Goal: Transaction & Acquisition: Download file/media

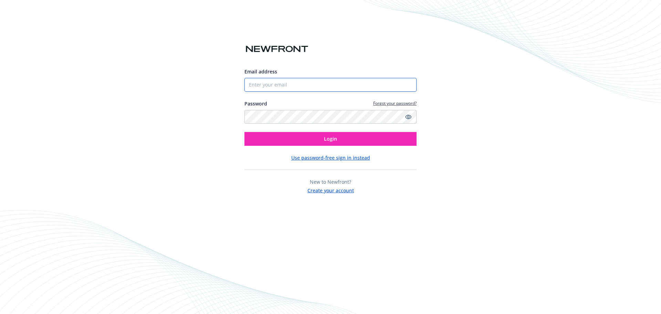
click at [262, 88] on input "Email address" at bounding box center [330, 85] width 172 height 14
type input "[EMAIL_ADDRESS][DOMAIN_NAME]"
click at [244, 132] on button "Login" at bounding box center [330, 139] width 172 height 14
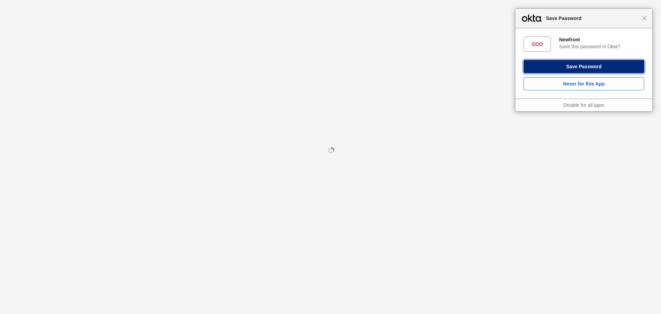
click at [609, 65] on button "Save Password" at bounding box center [583, 66] width 120 height 13
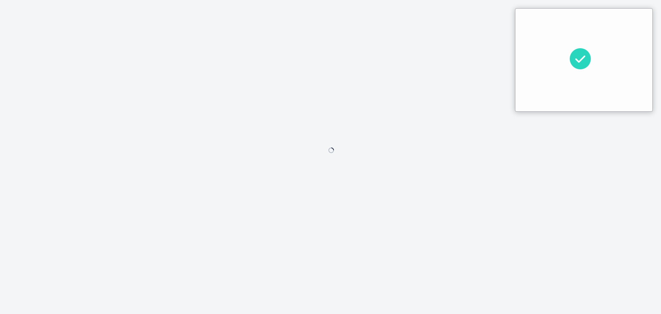
click at [433, 53] on div at bounding box center [330, 157] width 661 height 314
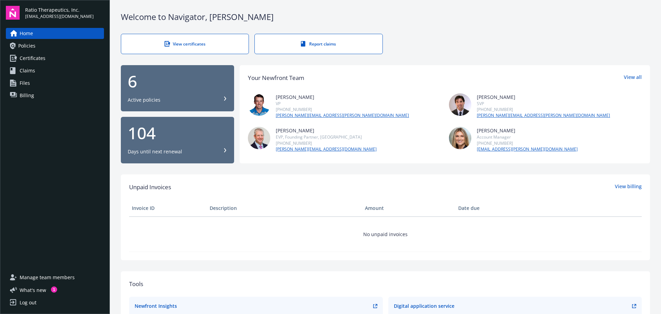
click at [33, 53] on span "Certificates" at bounding box center [33, 58] width 26 height 11
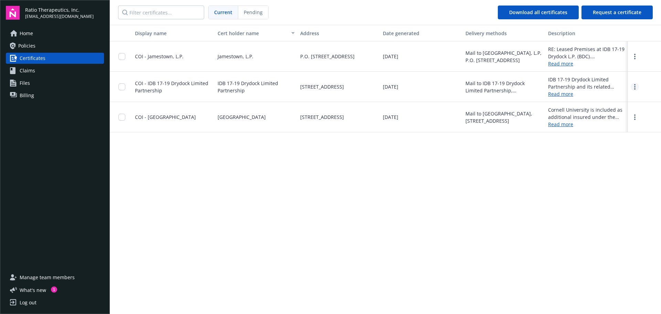
click at [635, 86] on link "more" at bounding box center [634, 87] width 8 height 8
click at [614, 99] on link "Download" at bounding box center [615, 101] width 45 height 14
click at [636, 58] on link "more" at bounding box center [634, 56] width 8 height 8
click at [614, 75] on link "Download" at bounding box center [615, 71] width 45 height 14
